Goal: Information Seeking & Learning: Learn about a topic

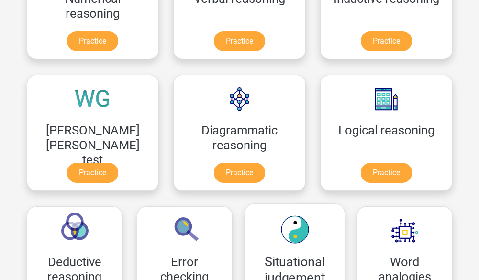
scroll to position [239, 0]
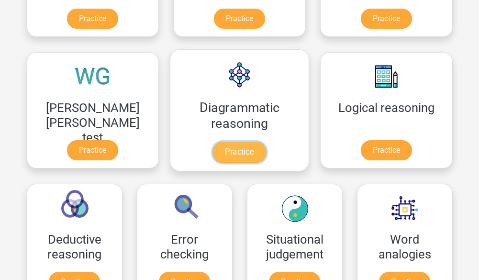
click at [212, 162] on link "Practice" at bounding box center [239, 152] width 54 height 21
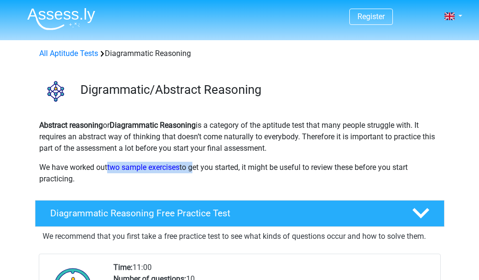
drag, startPoint x: 107, startPoint y: 166, endPoint x: 193, endPoint y: 166, distance: 86.0
click at [193, 166] on p "We have worked out two sample exercises to get you started, it might be useful …" at bounding box center [239, 173] width 401 height 23
drag, startPoint x: 193, startPoint y: 166, endPoint x: 163, endPoint y: 188, distance: 36.9
click at [163, 188] on div "Abstract reasoning or Diagrammatic Reasoning is a category of the aptitude test…" at bounding box center [239, 156] width 408 height 73
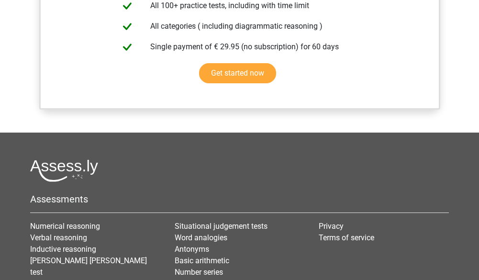
scroll to position [825, 0]
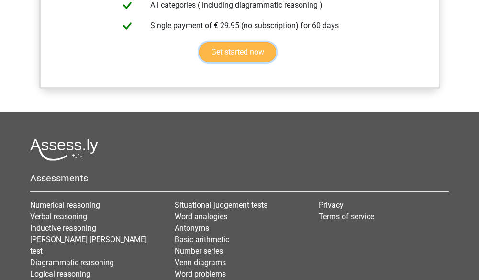
click at [233, 62] on link "Get started now" at bounding box center [237, 52] width 77 height 20
